Goal: Stay updated

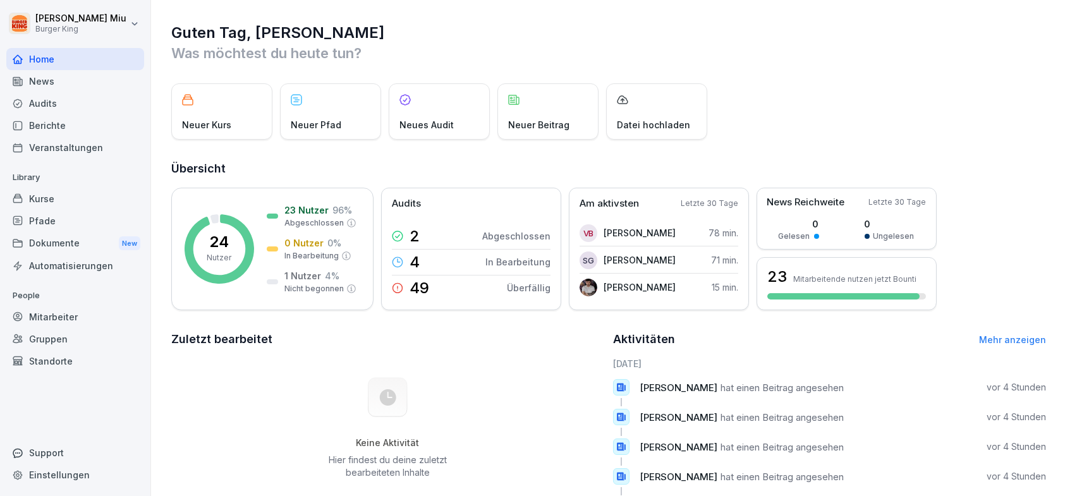
click at [51, 78] on div "News" at bounding box center [75, 81] width 138 height 22
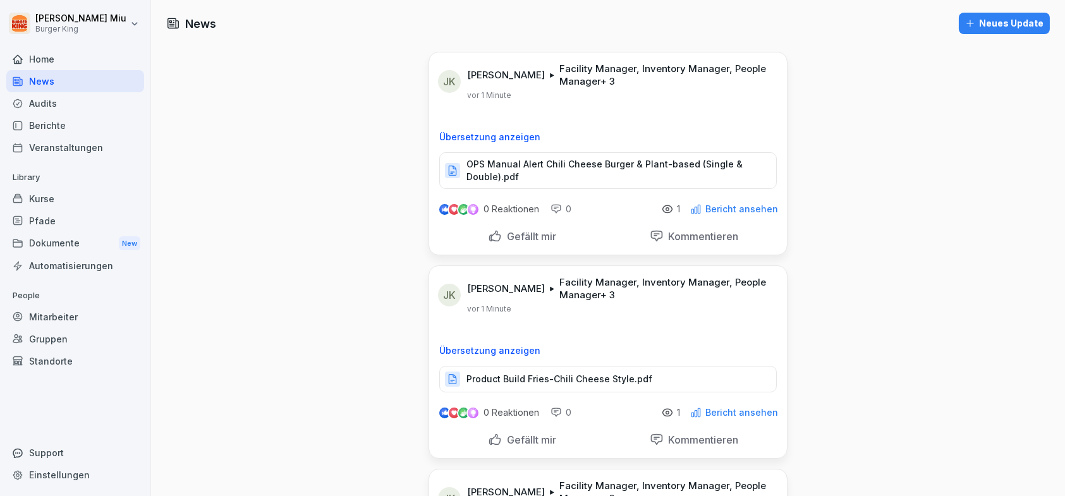
click at [503, 174] on p "OPS Manual Alert Chili Cheese Burger & Plant-based (Single & Double).pdf" at bounding box center [614, 170] width 297 height 25
click at [495, 235] on div "Gefällt mir" at bounding box center [522, 236] width 68 height 14
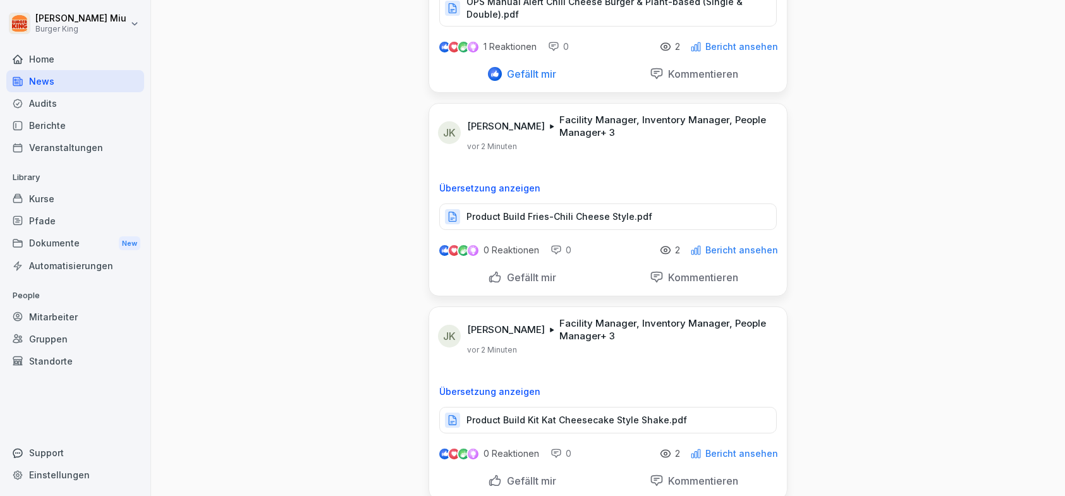
scroll to position [190, 0]
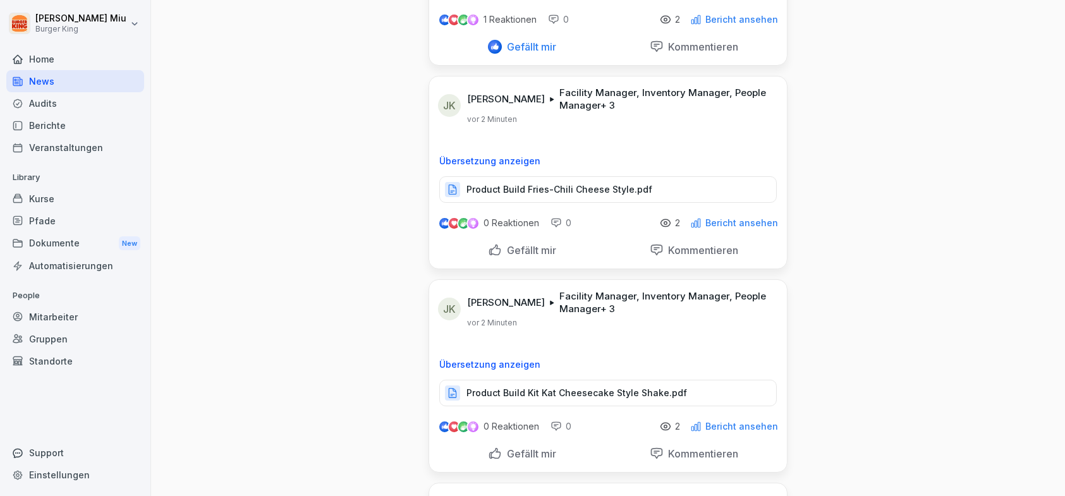
click at [543, 190] on p "Product Build Fries-Chili Cheese Style.pdf" at bounding box center [559, 189] width 186 height 13
click at [490, 247] on div "Gefällt mir" at bounding box center [522, 250] width 68 height 14
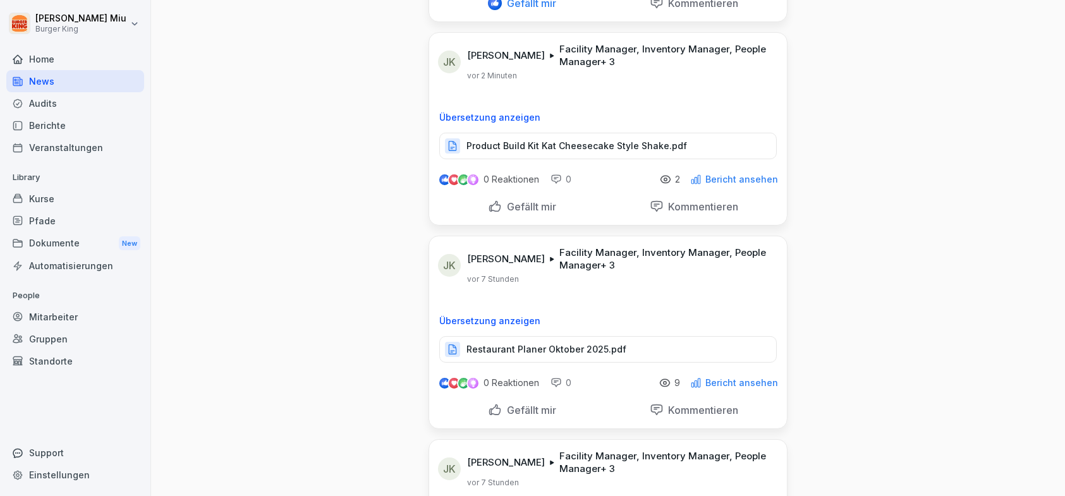
scroll to position [442, 0]
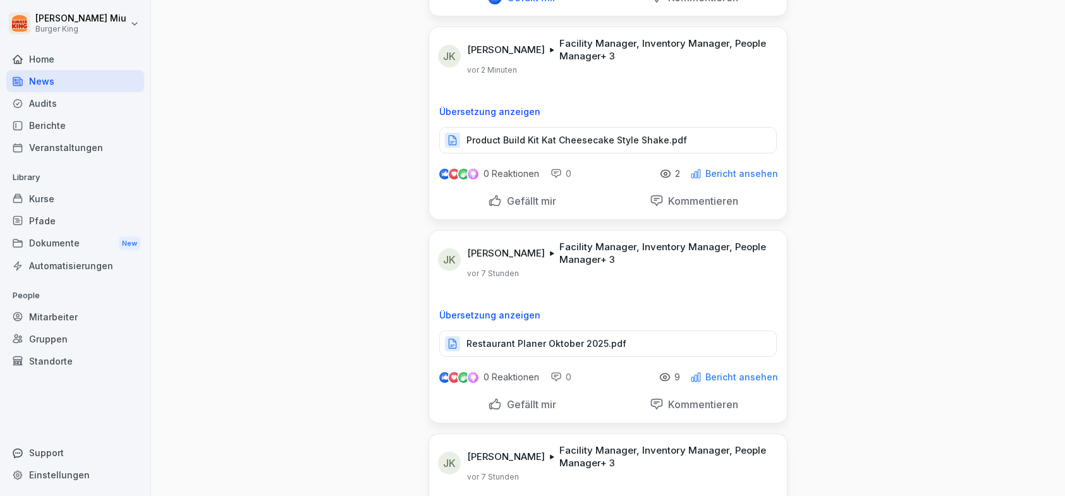
click at [521, 140] on p "Product Build Kit Kat Cheesecake Style Shake.pdf" at bounding box center [576, 140] width 220 height 13
click at [495, 196] on div "Gefällt mir" at bounding box center [522, 201] width 68 height 14
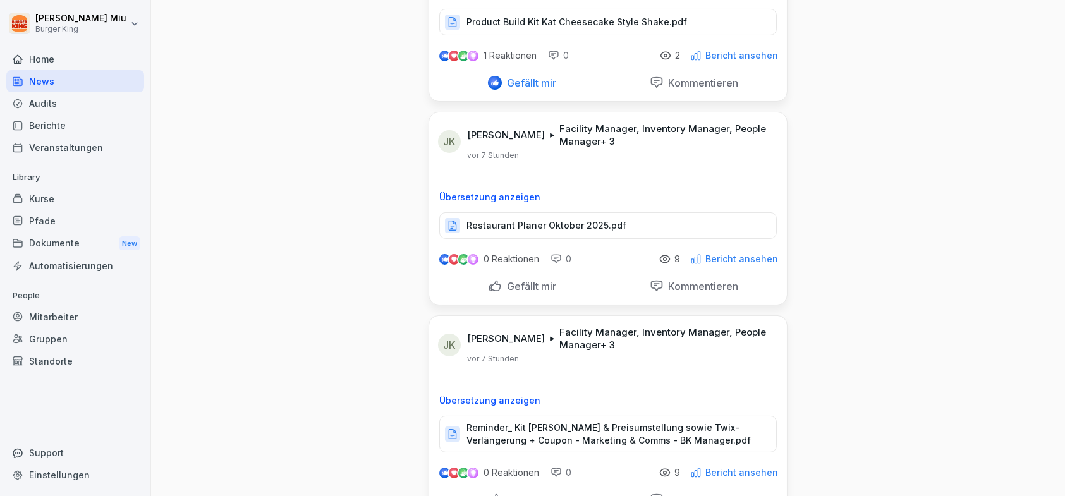
scroll to position [569, 0]
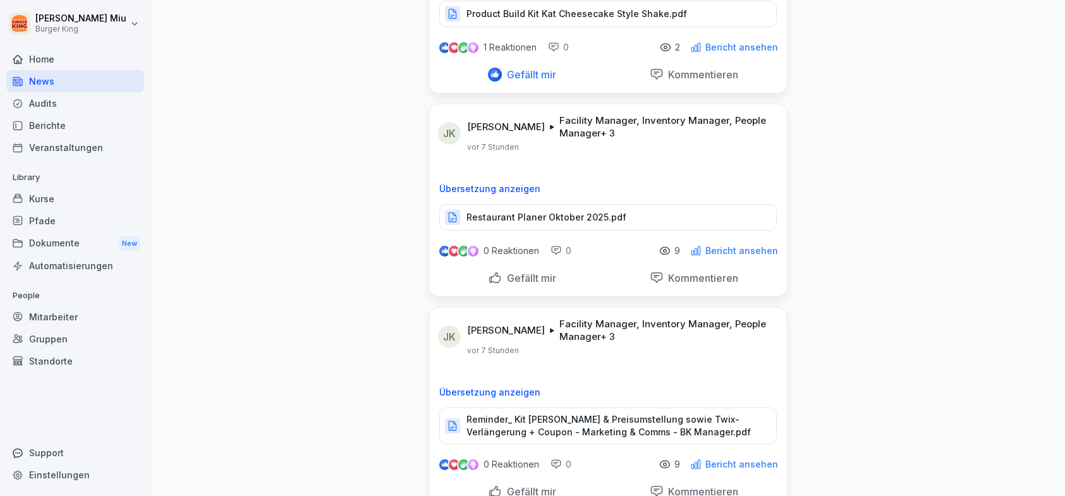
click at [491, 274] on div "Gefällt mir" at bounding box center [522, 278] width 68 height 14
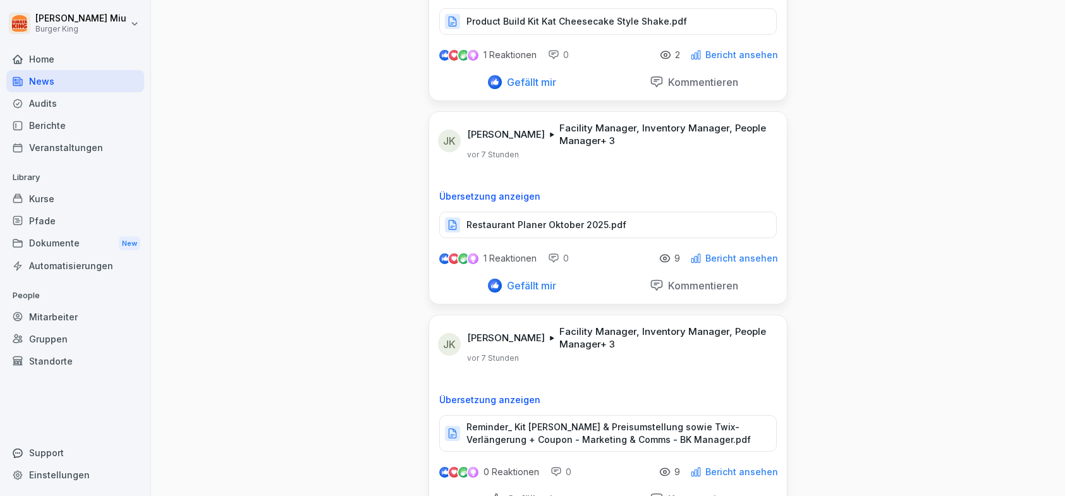
scroll to position [961, 0]
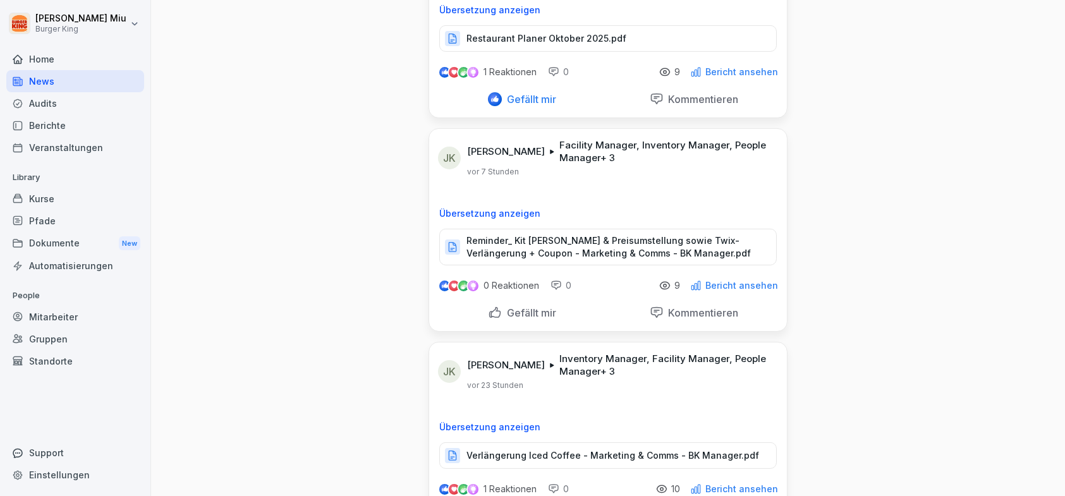
click at [495, 306] on div "Gefällt mir" at bounding box center [522, 313] width 68 height 14
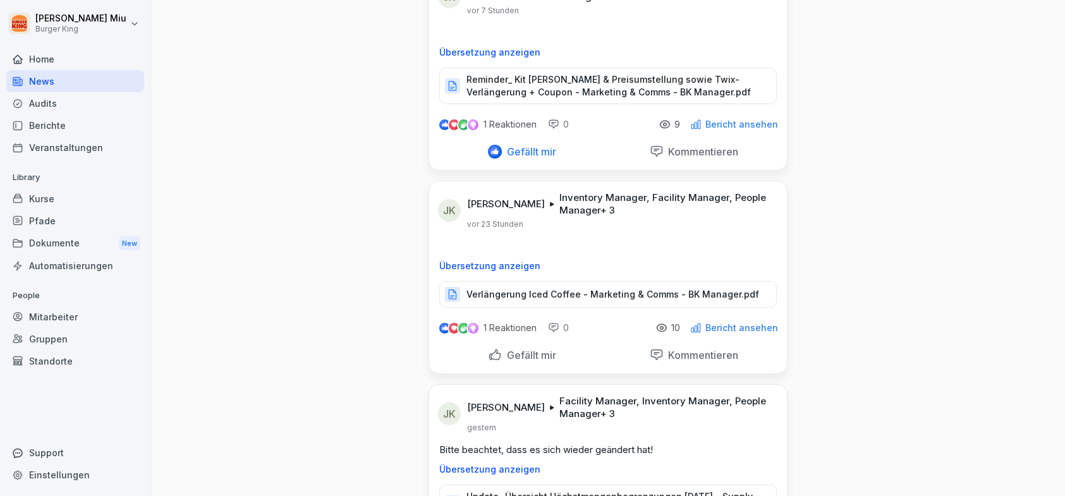
scroll to position [1150, 0]
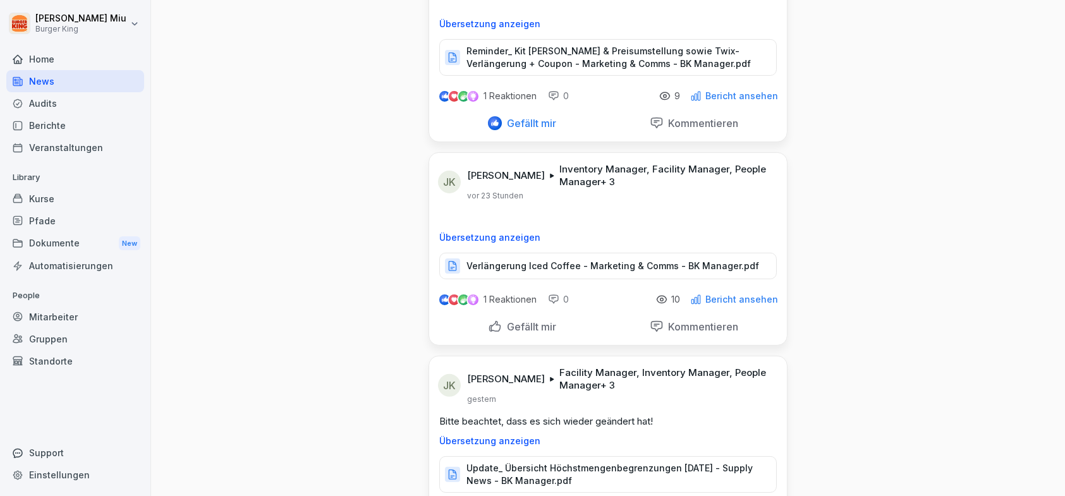
click at [489, 320] on div "Gefällt mir" at bounding box center [522, 327] width 68 height 14
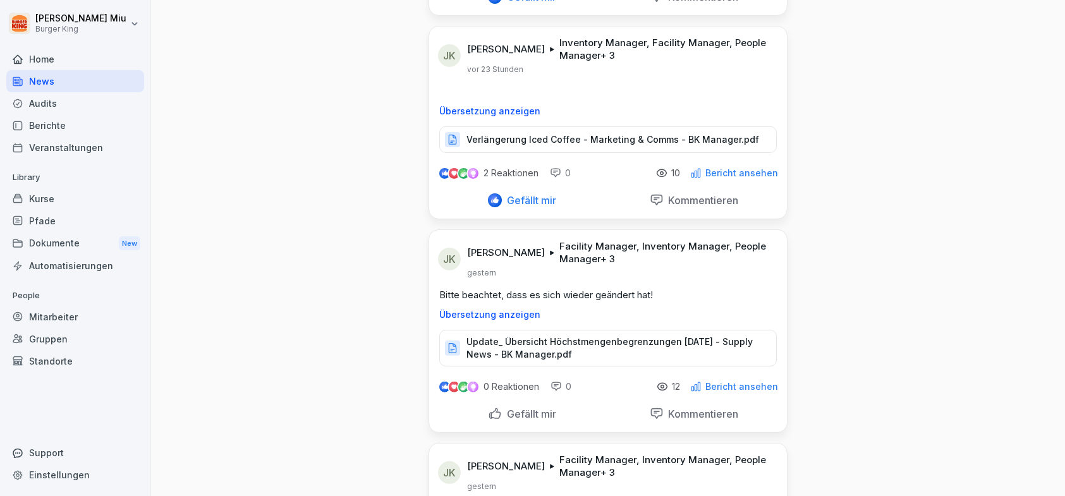
scroll to position [1403, 0]
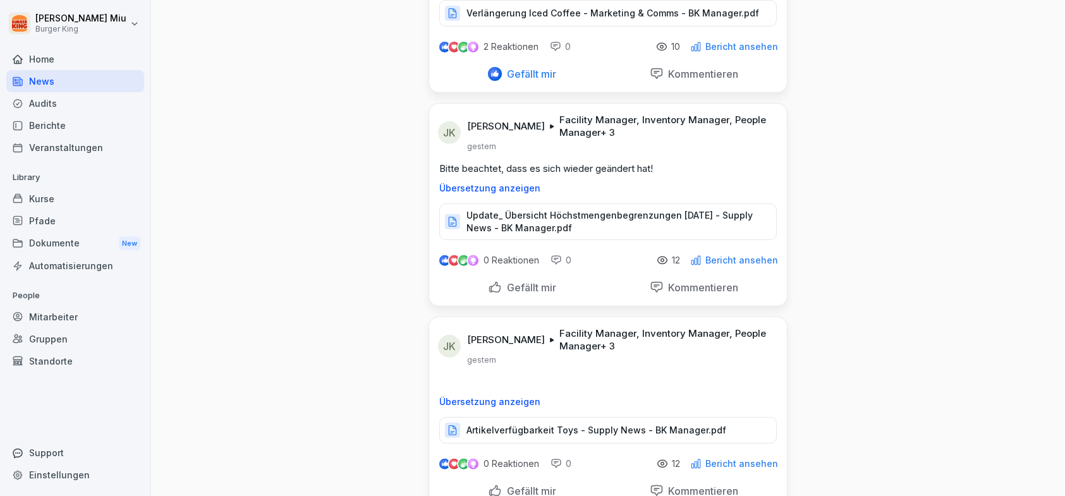
click at [493, 281] on div "Gefällt mir" at bounding box center [522, 288] width 68 height 14
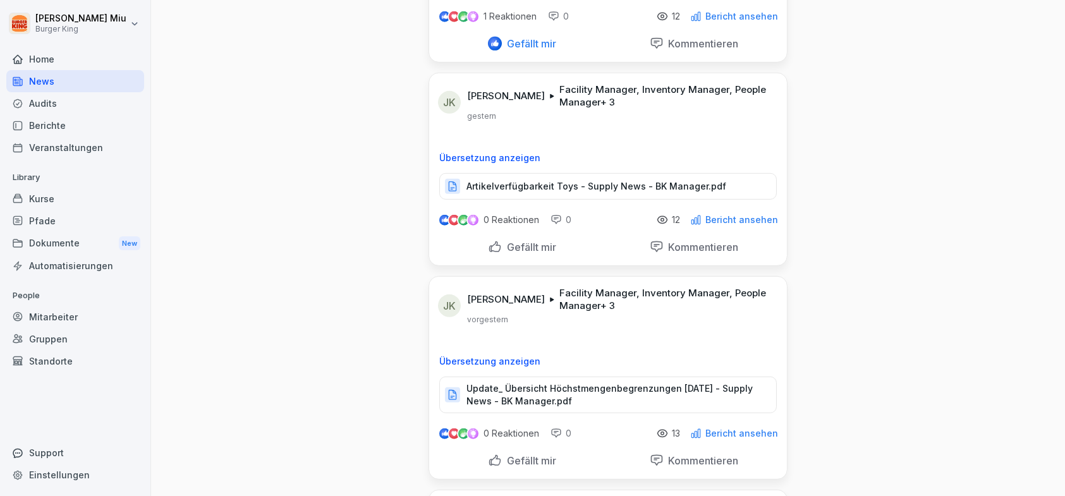
scroll to position [1656, 0]
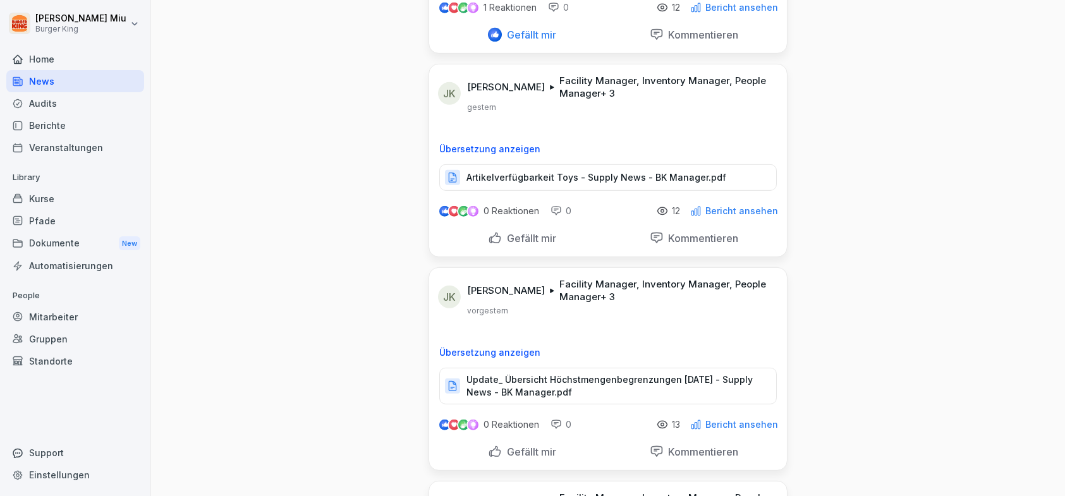
click at [493, 231] on div "Gefällt mir" at bounding box center [522, 238] width 68 height 14
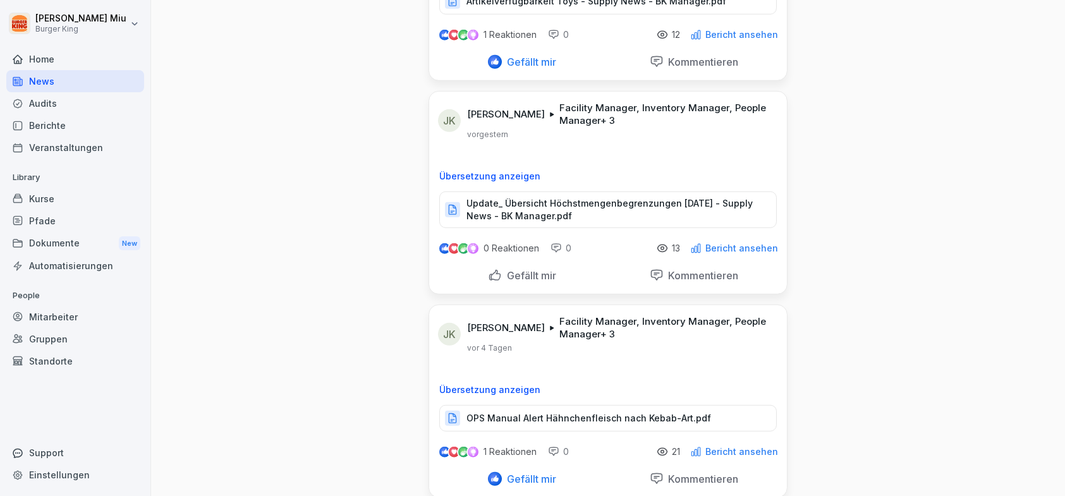
scroll to position [1845, 0]
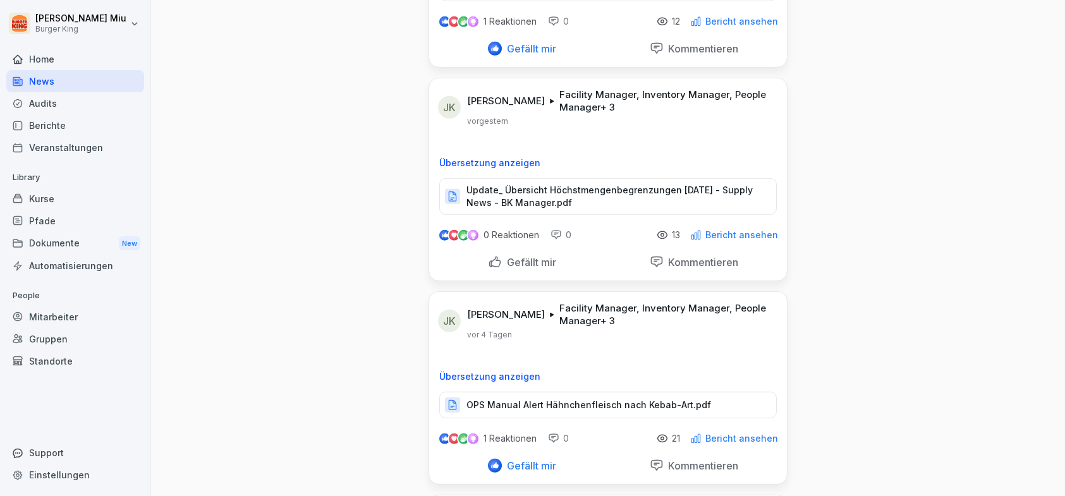
click at [550, 184] on p "Update_ Übersicht Höchstmengenbegrenzungen [DATE] - Supply News - BK Manager.pdf" at bounding box center [614, 196] width 297 height 25
click at [488, 255] on div "Gefällt mir" at bounding box center [522, 262] width 68 height 14
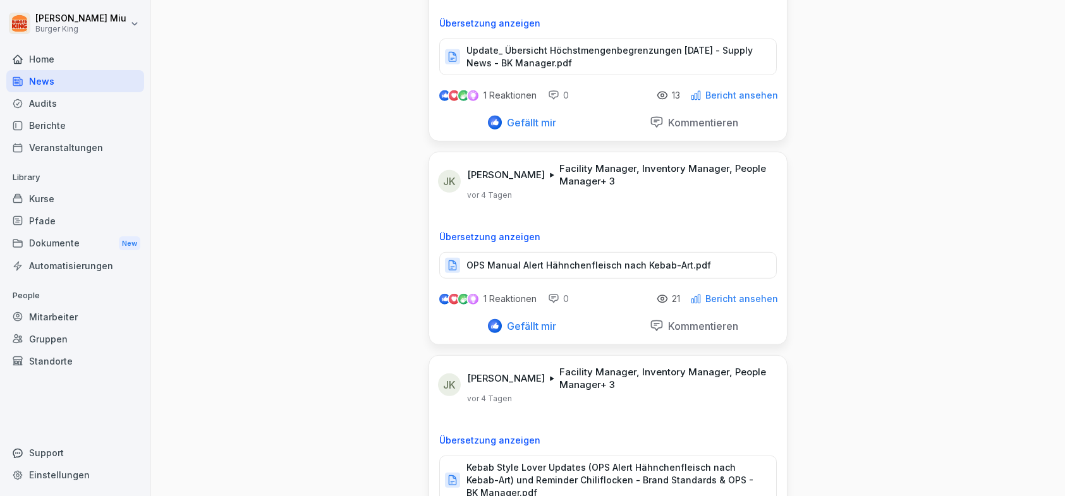
scroll to position [1972, 0]
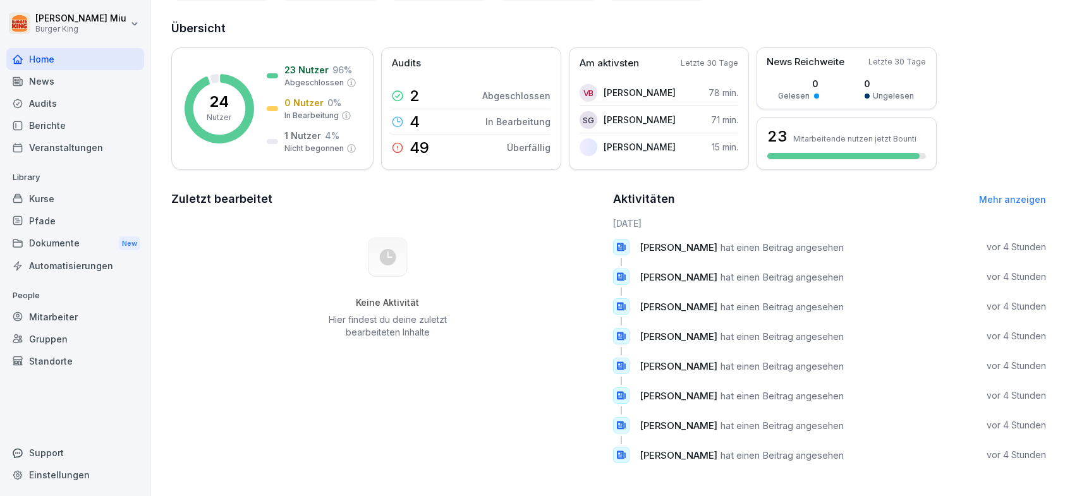
scroll to position [149, 0]
